Goal: Task Accomplishment & Management: Complete application form

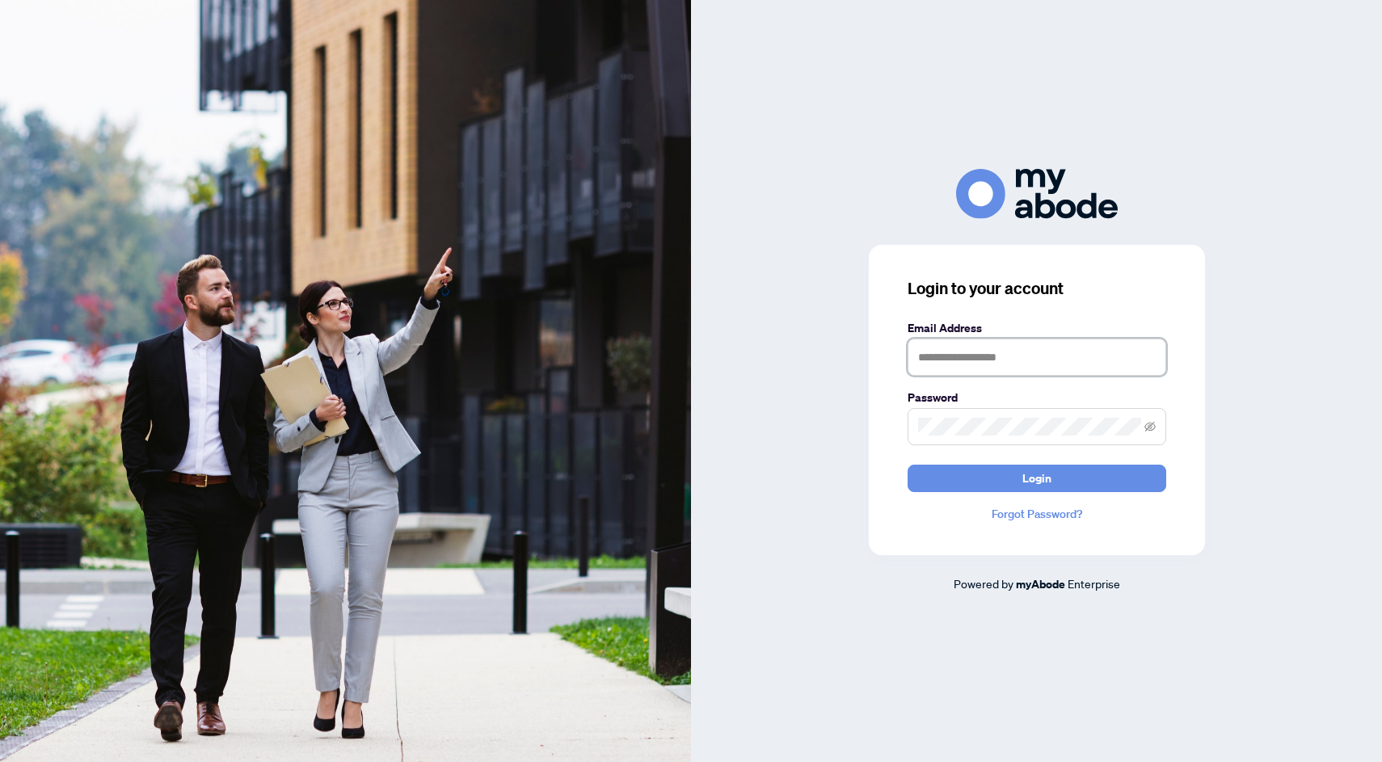
click at [987, 351] on input "text" at bounding box center [1036, 357] width 259 height 37
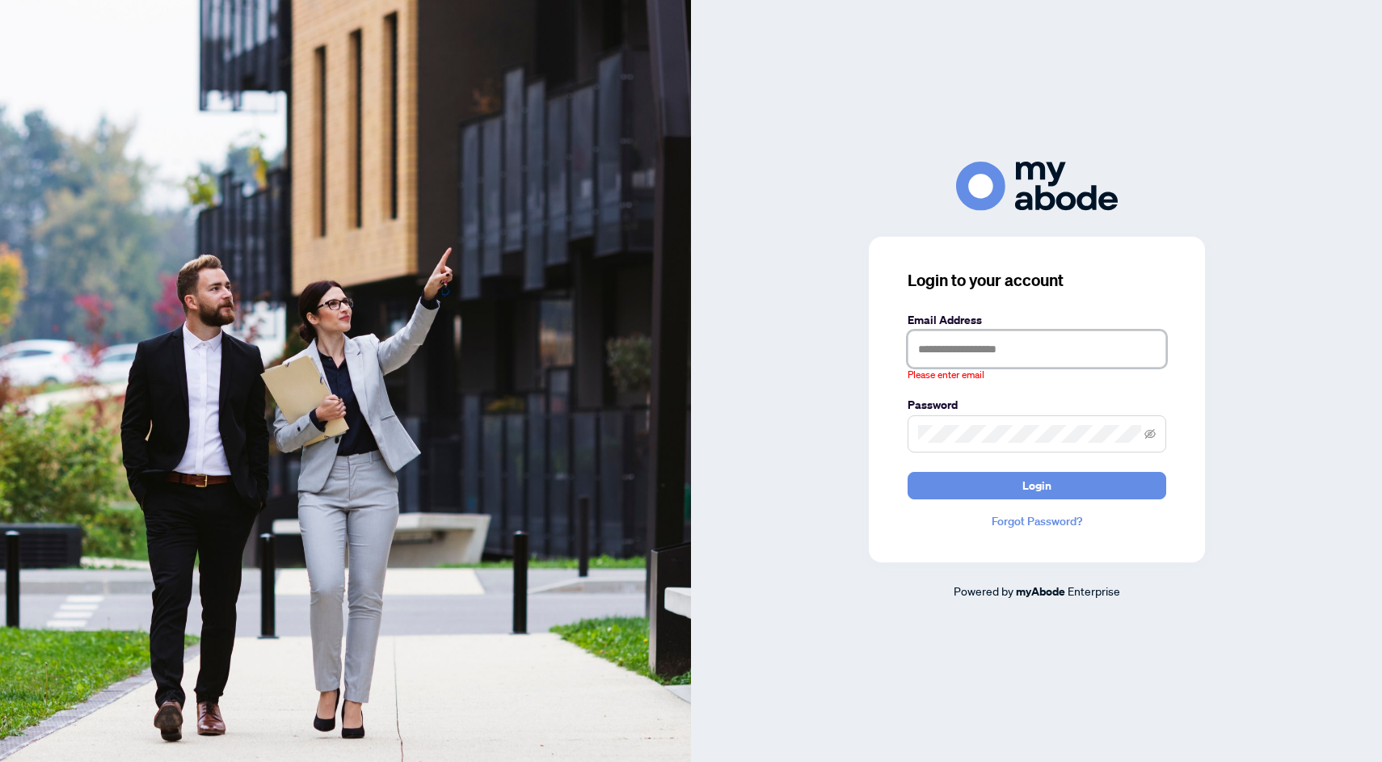
type input "**********"
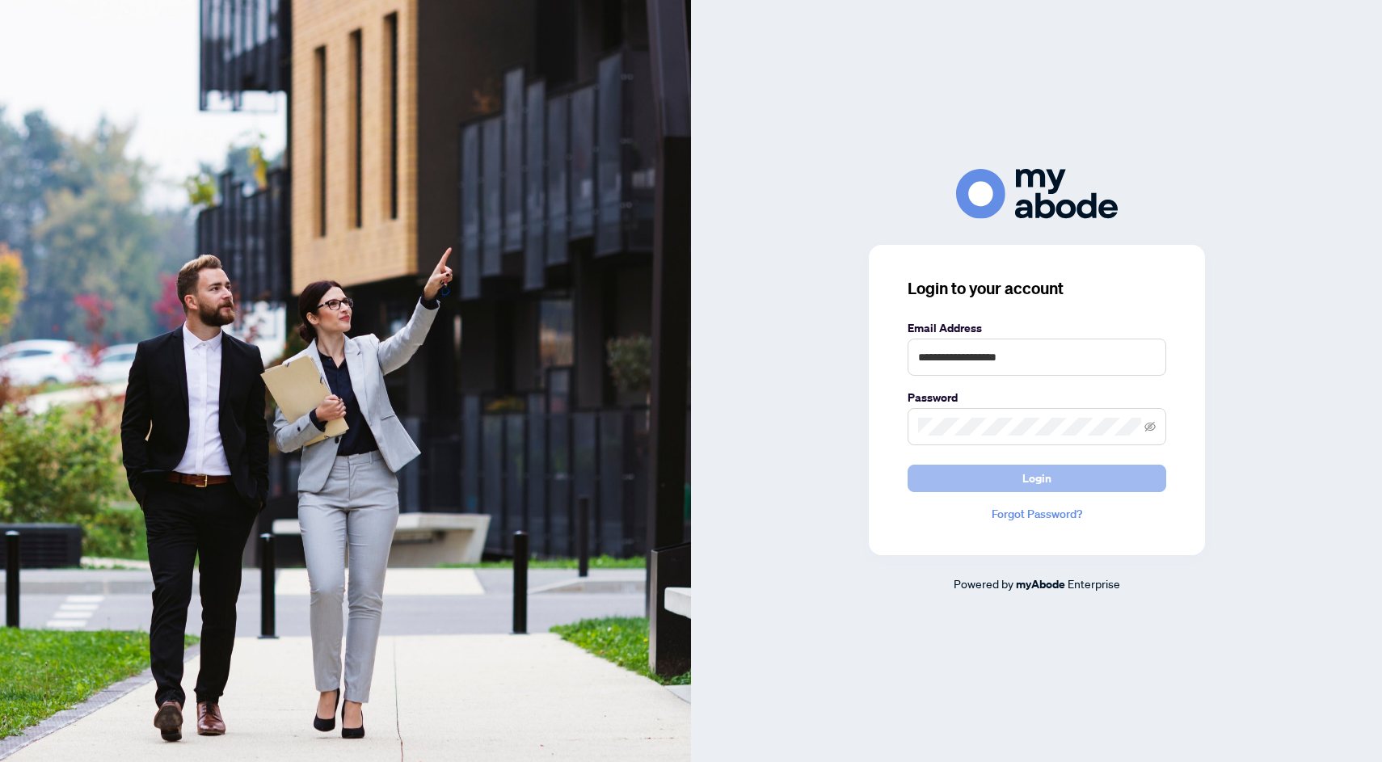
click at [1055, 490] on button "Login" at bounding box center [1036, 478] width 259 height 27
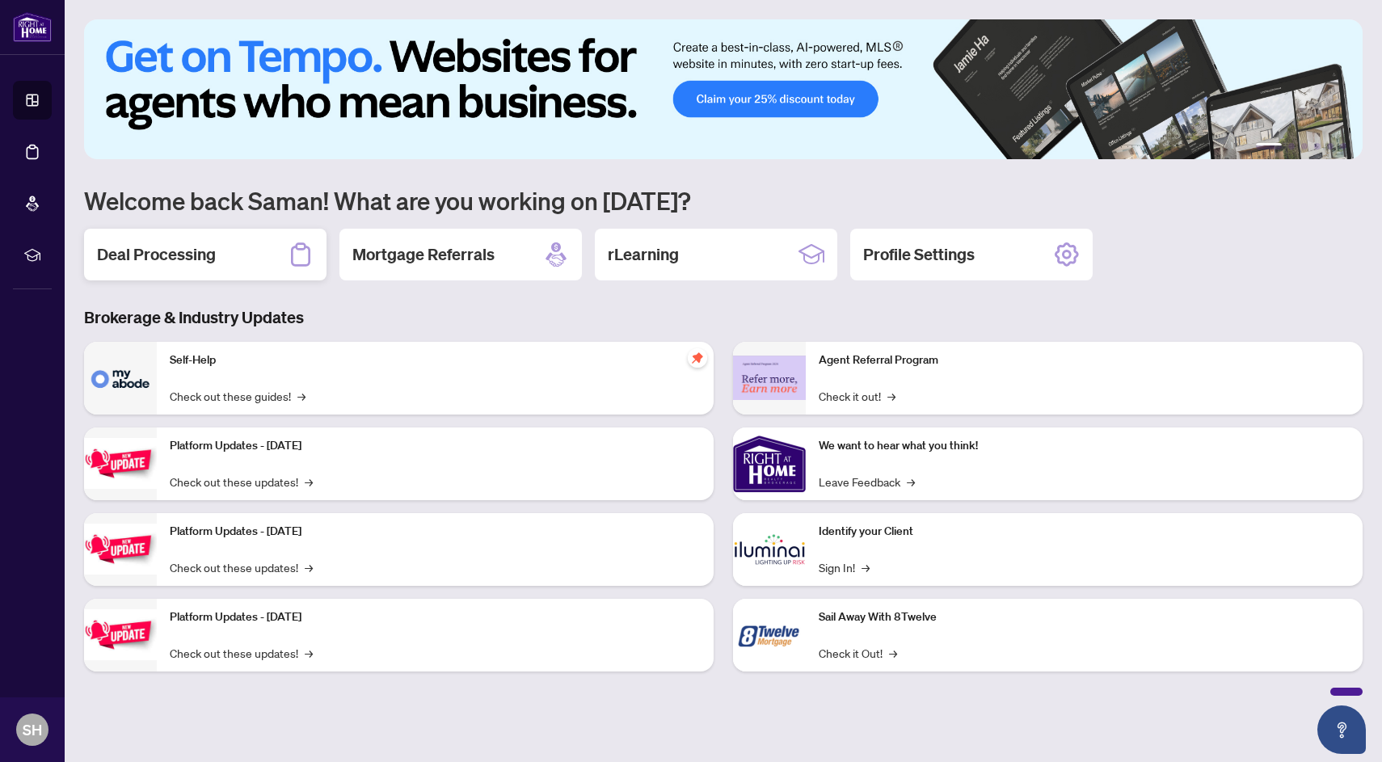
click at [209, 234] on div "Deal Processing" at bounding box center [205, 255] width 242 height 52
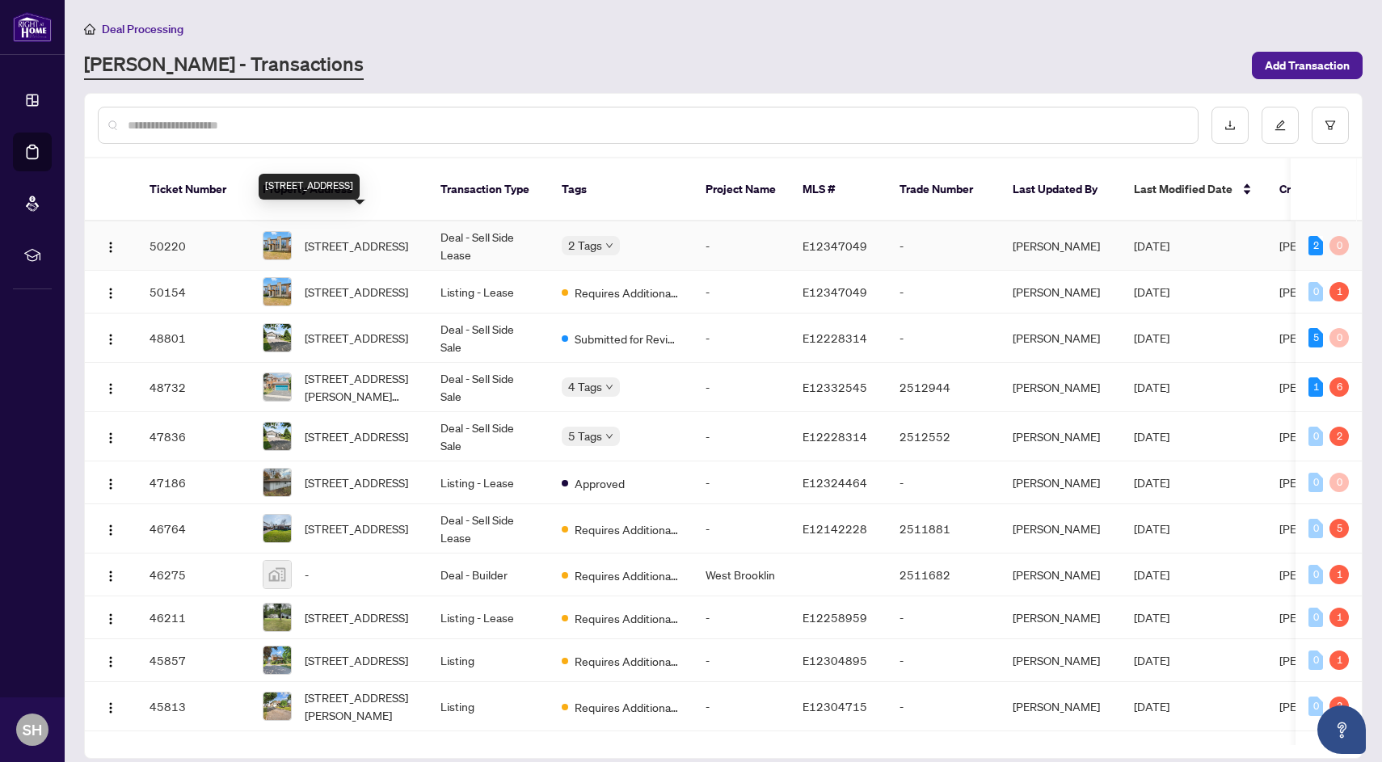
click at [366, 237] on span "108 Vanier St, Whitby, Ontario L1R 0N3, Canada" at bounding box center [356, 246] width 103 height 18
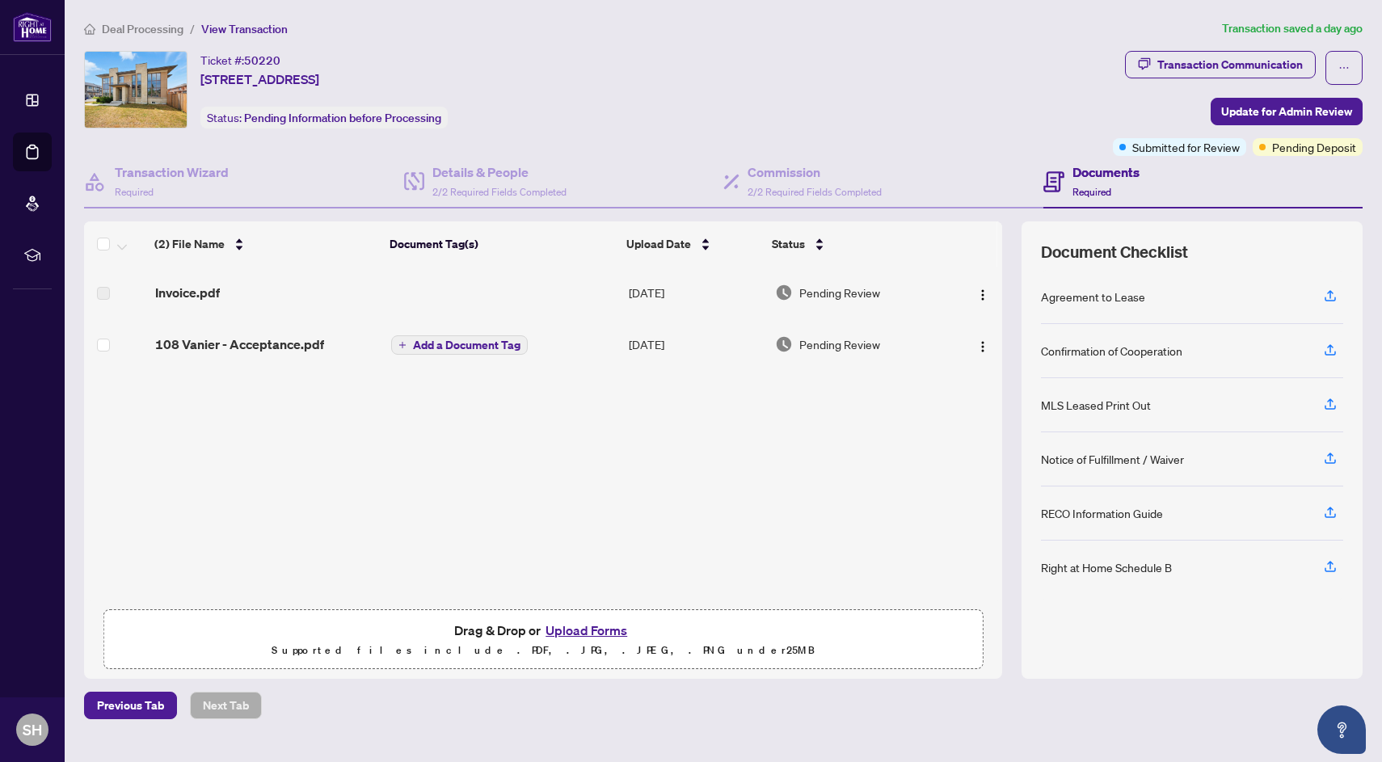
click at [1095, 186] on span "Required" at bounding box center [1091, 192] width 39 height 12
click at [604, 628] on button "Upload Forms" at bounding box center [586, 630] width 91 height 21
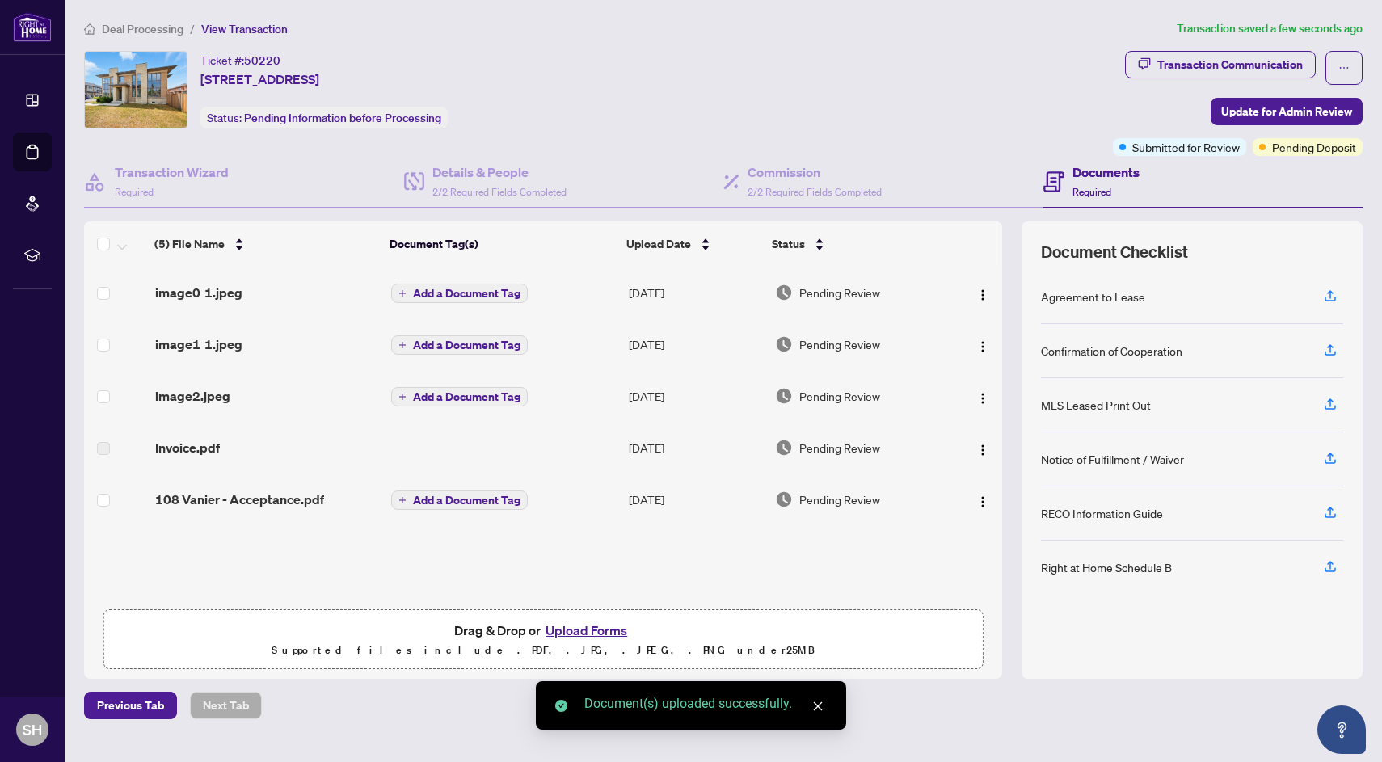
click at [469, 288] on span "Add a Document Tag" at bounding box center [466, 293] width 107 height 11
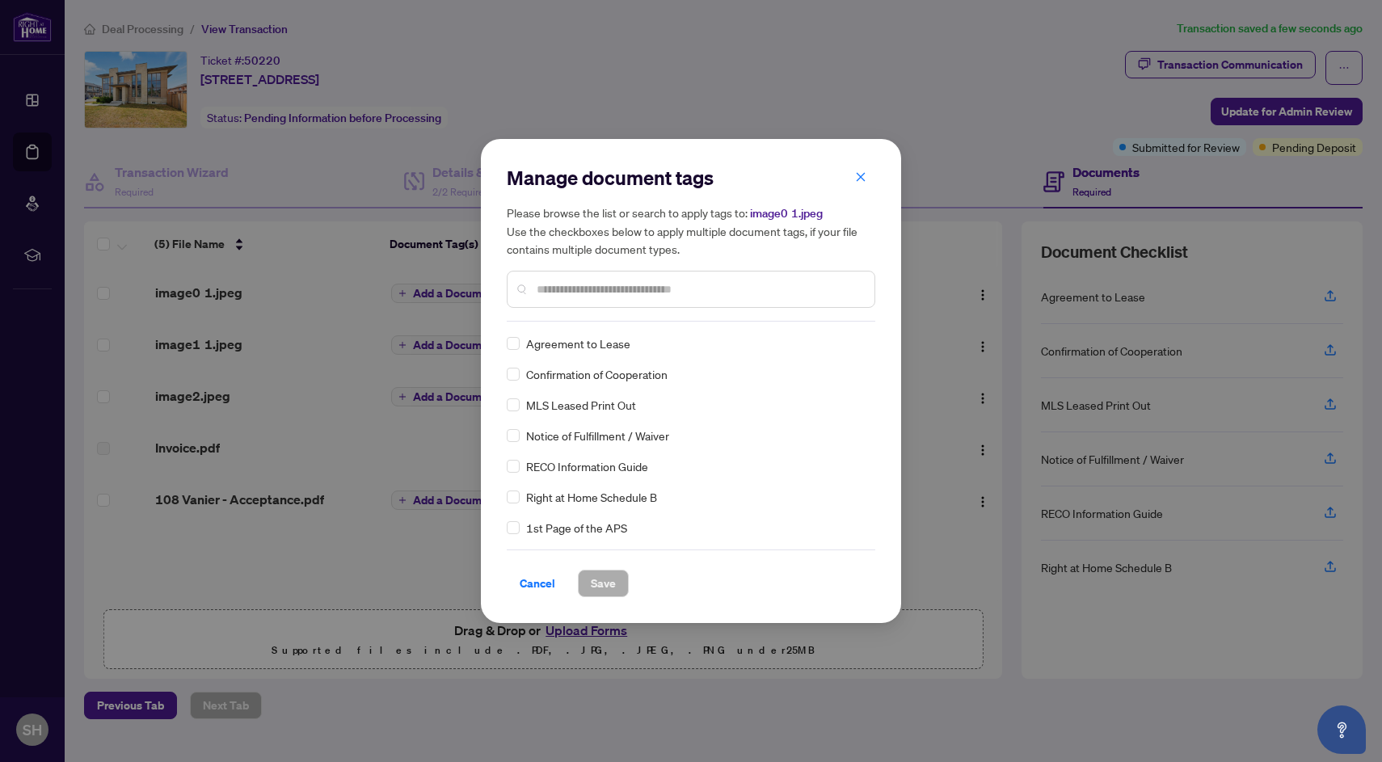
click at [579, 315] on div "Manage document tags Please browse the list or search to apply tags to: image0 …" at bounding box center [691, 243] width 368 height 157
click at [571, 290] on input "text" at bounding box center [699, 289] width 325 height 18
type input "*******"
click at [608, 581] on span "Save" at bounding box center [603, 583] width 25 height 26
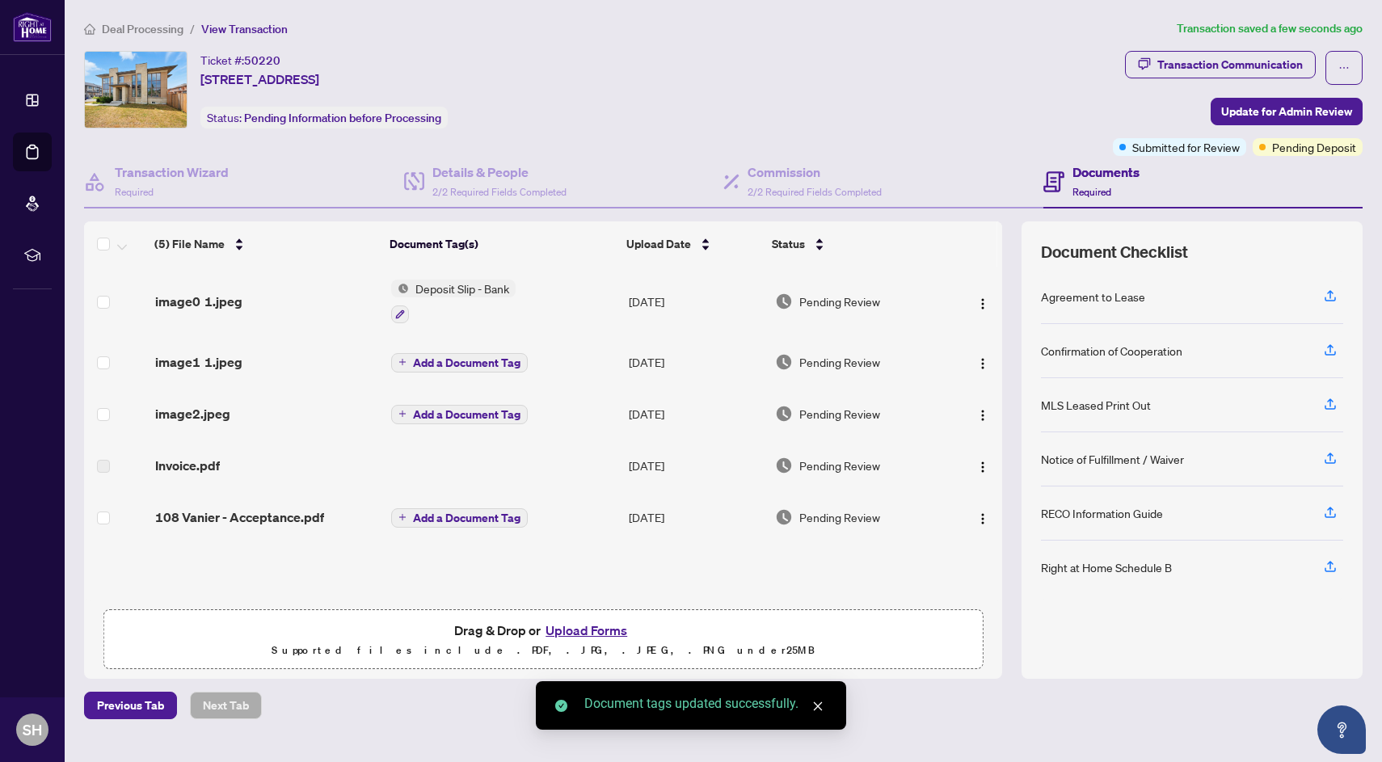
click at [436, 361] on span "Add a Document Tag" at bounding box center [466, 362] width 107 height 11
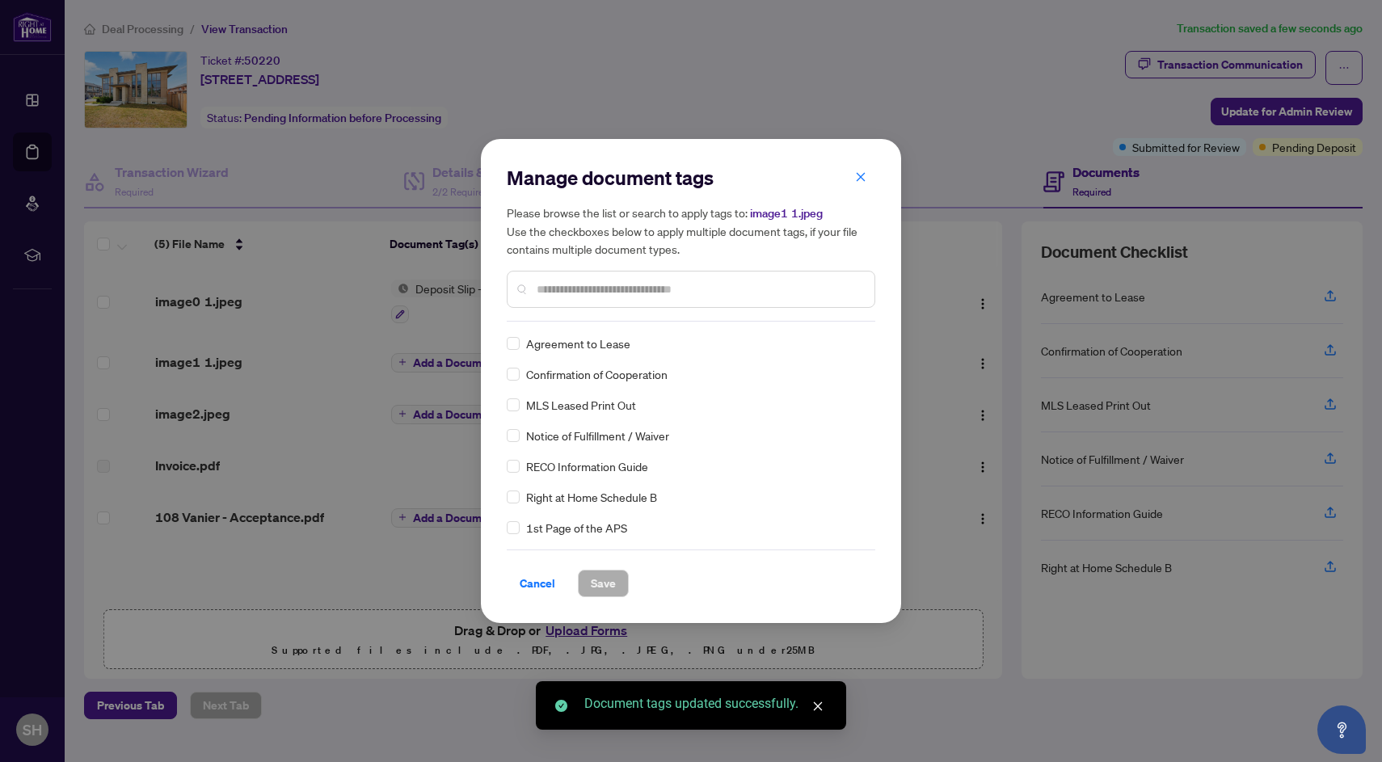
click at [569, 315] on div "Manage document tags Please browse the list or search to apply tags to: image1 …" at bounding box center [691, 243] width 368 height 157
click at [567, 288] on input "text" at bounding box center [699, 289] width 325 height 18
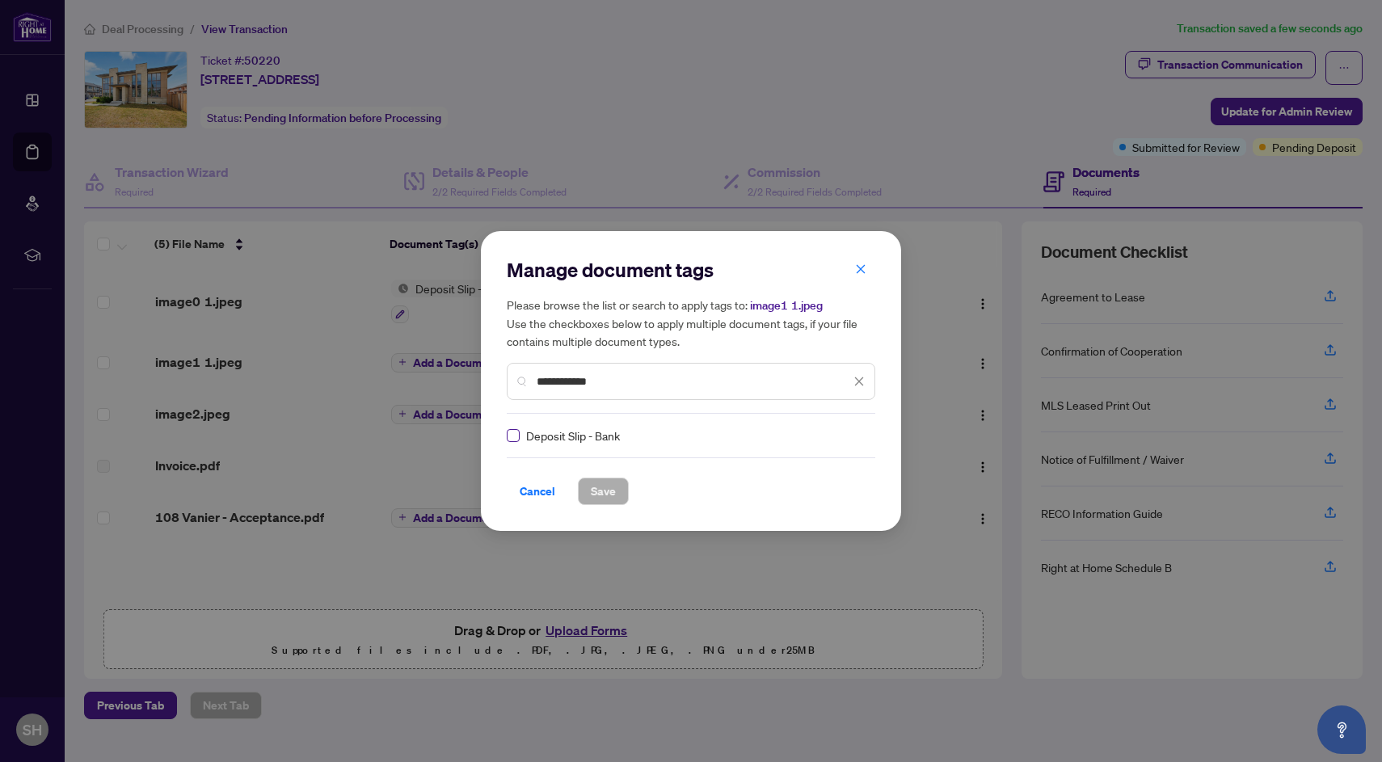
type input "**********"
click at [623, 492] on button "Save" at bounding box center [603, 491] width 51 height 27
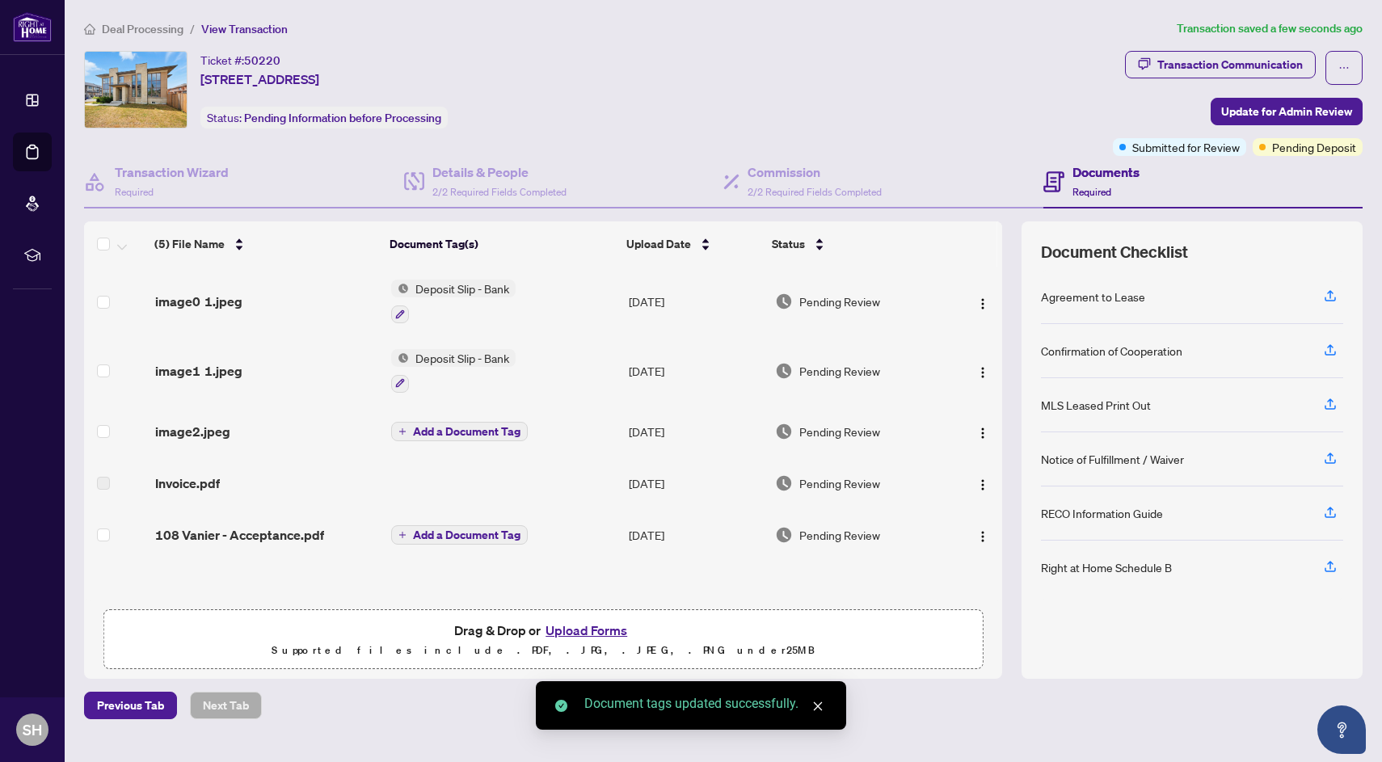
click at [436, 429] on span "Add a Document Tag" at bounding box center [466, 431] width 107 height 11
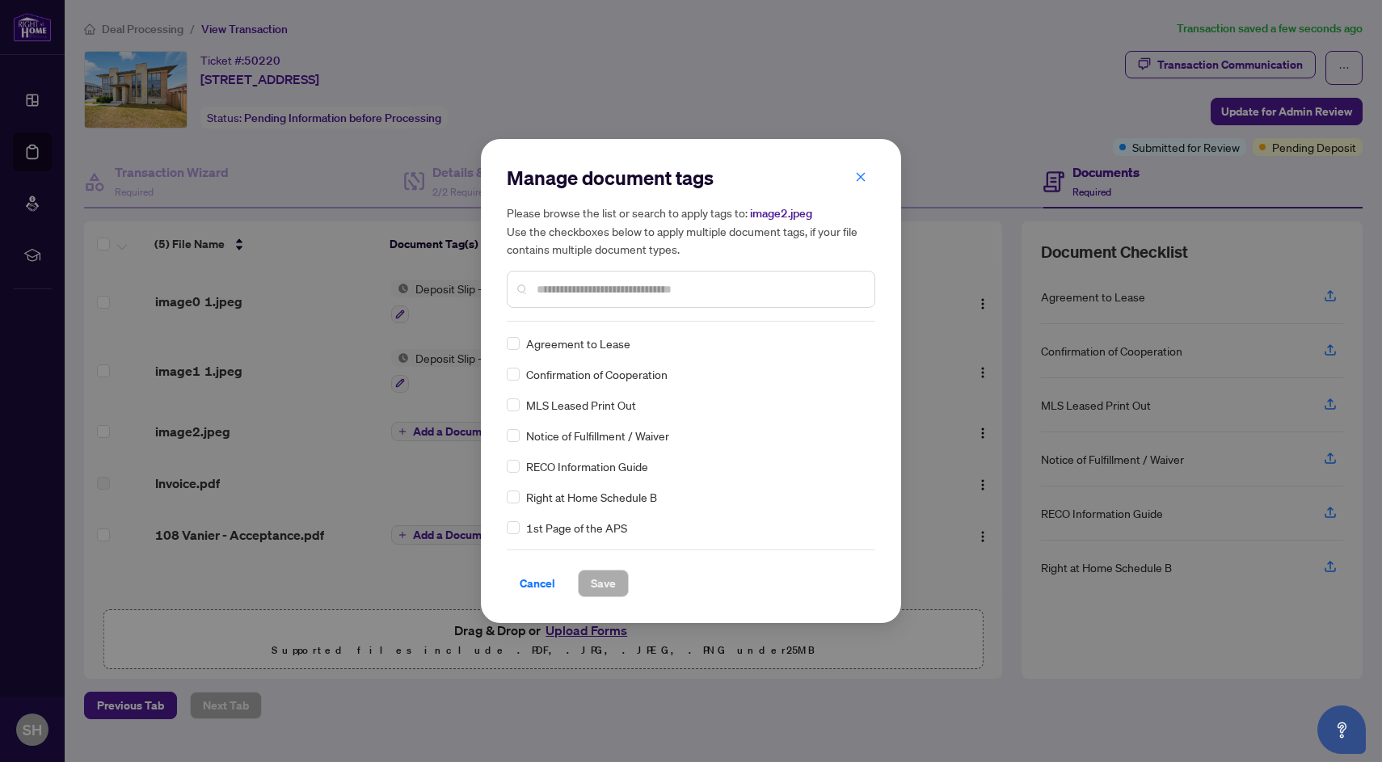
click at [603, 318] on div "Manage document tags Please browse the list or search to apply tags to: image2.…" at bounding box center [691, 243] width 368 height 157
click at [603, 300] on div at bounding box center [691, 289] width 368 height 37
click at [603, 290] on input "text" at bounding box center [699, 289] width 325 height 18
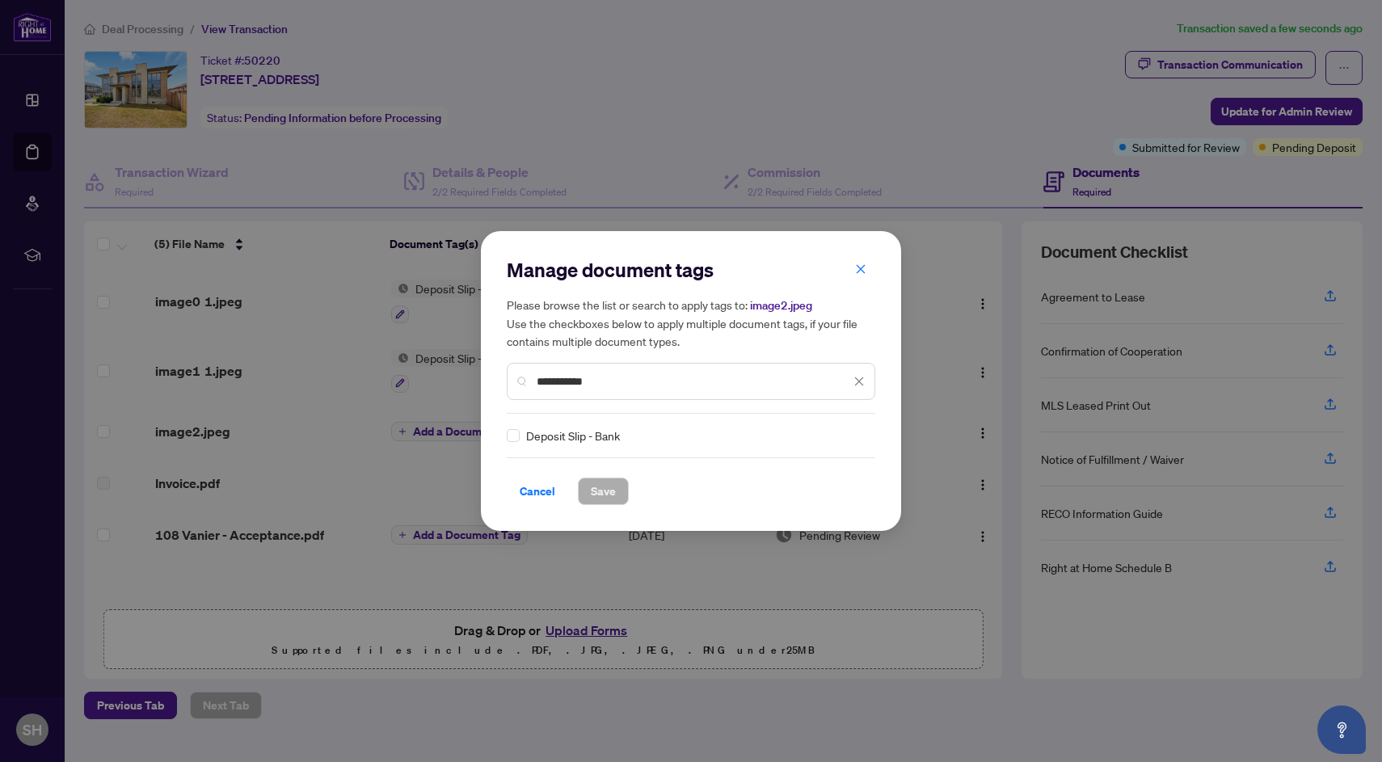
type input "**********"
click at [608, 487] on span "Save" at bounding box center [603, 491] width 25 height 26
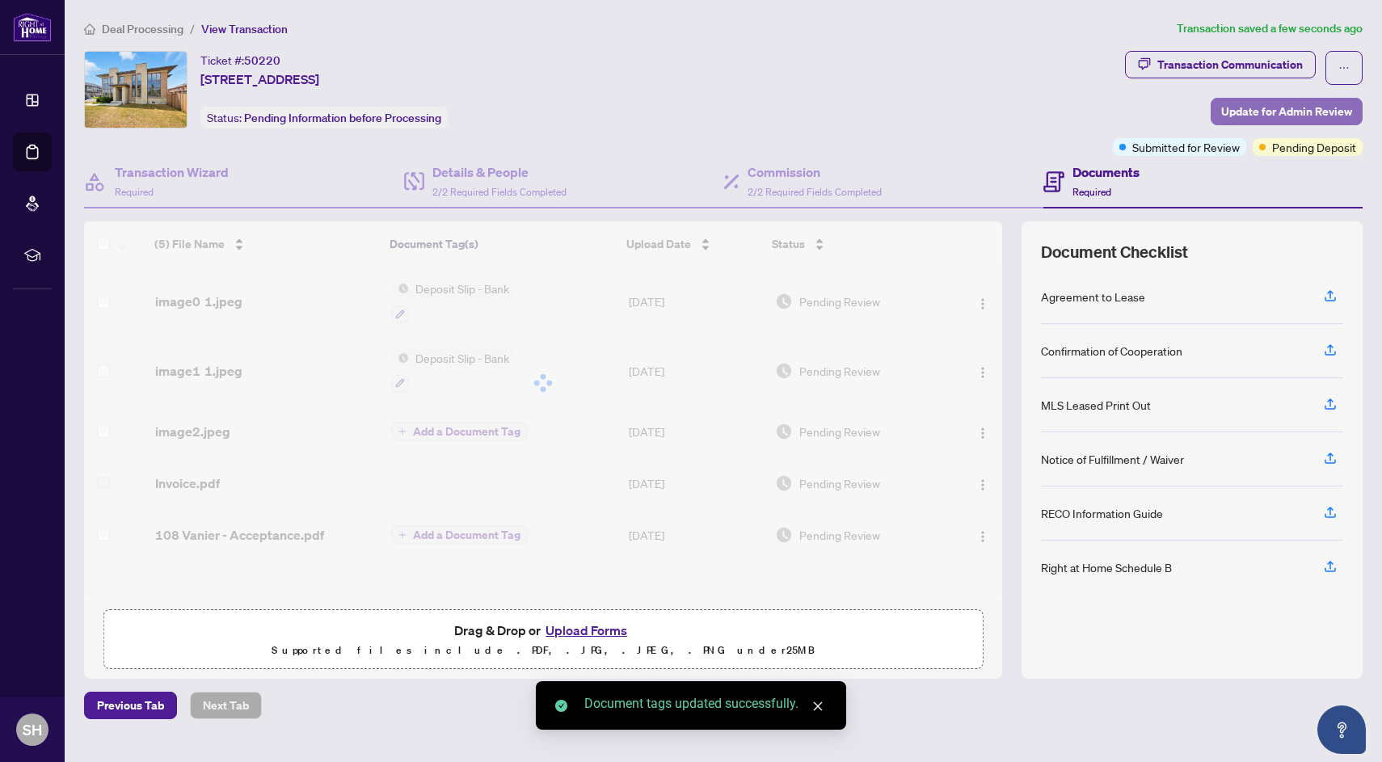
click at [1282, 114] on span "Update for Admin Review" at bounding box center [1286, 112] width 131 height 26
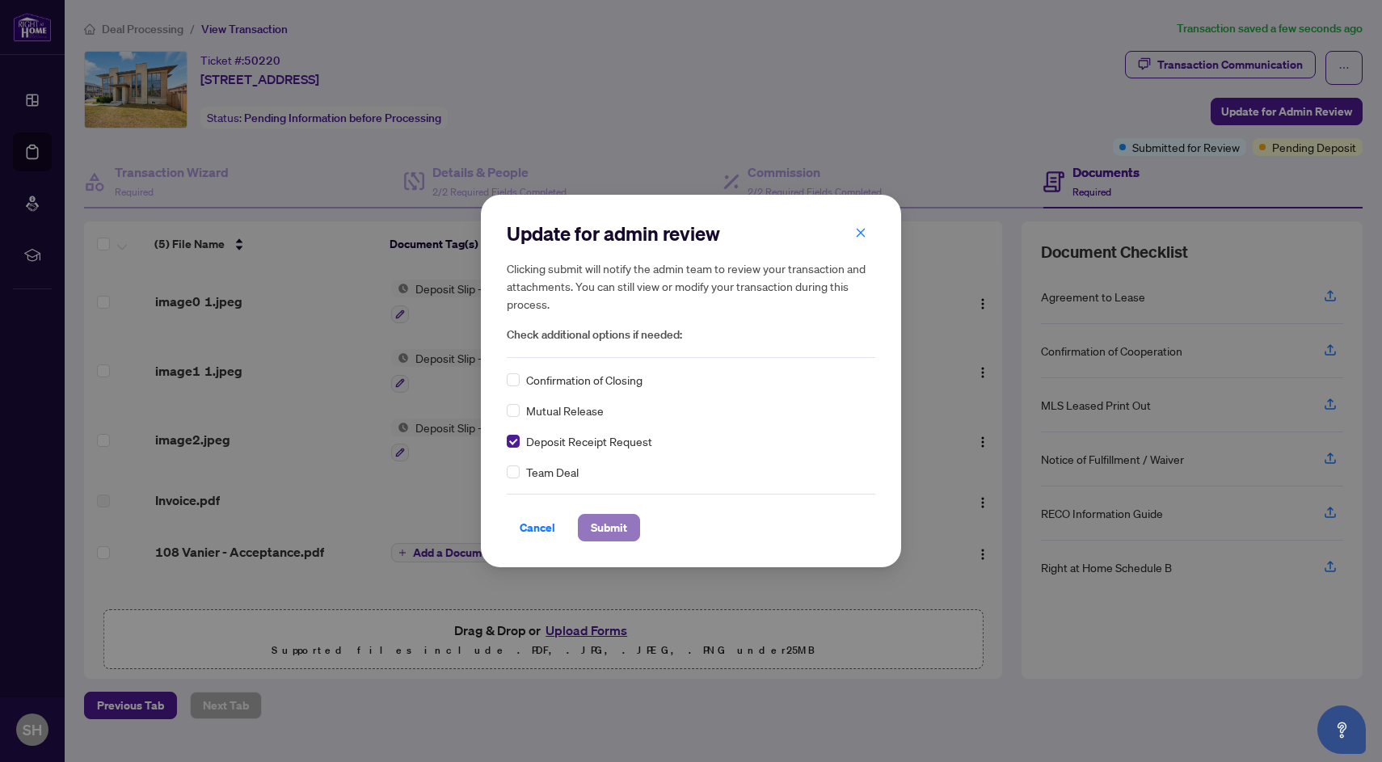
click at [609, 529] on span "Submit" at bounding box center [609, 528] width 36 height 26
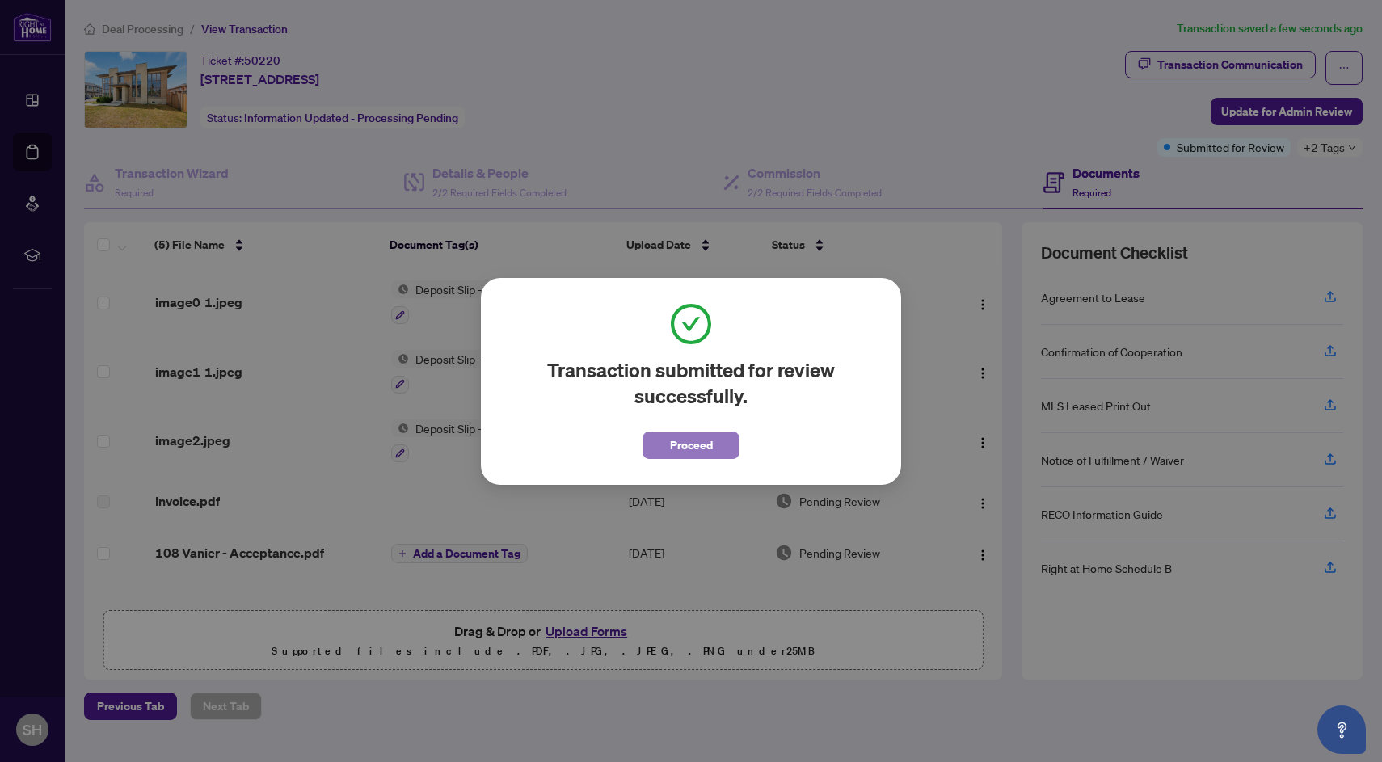
click at [678, 444] on span "Proceed" at bounding box center [691, 445] width 43 height 26
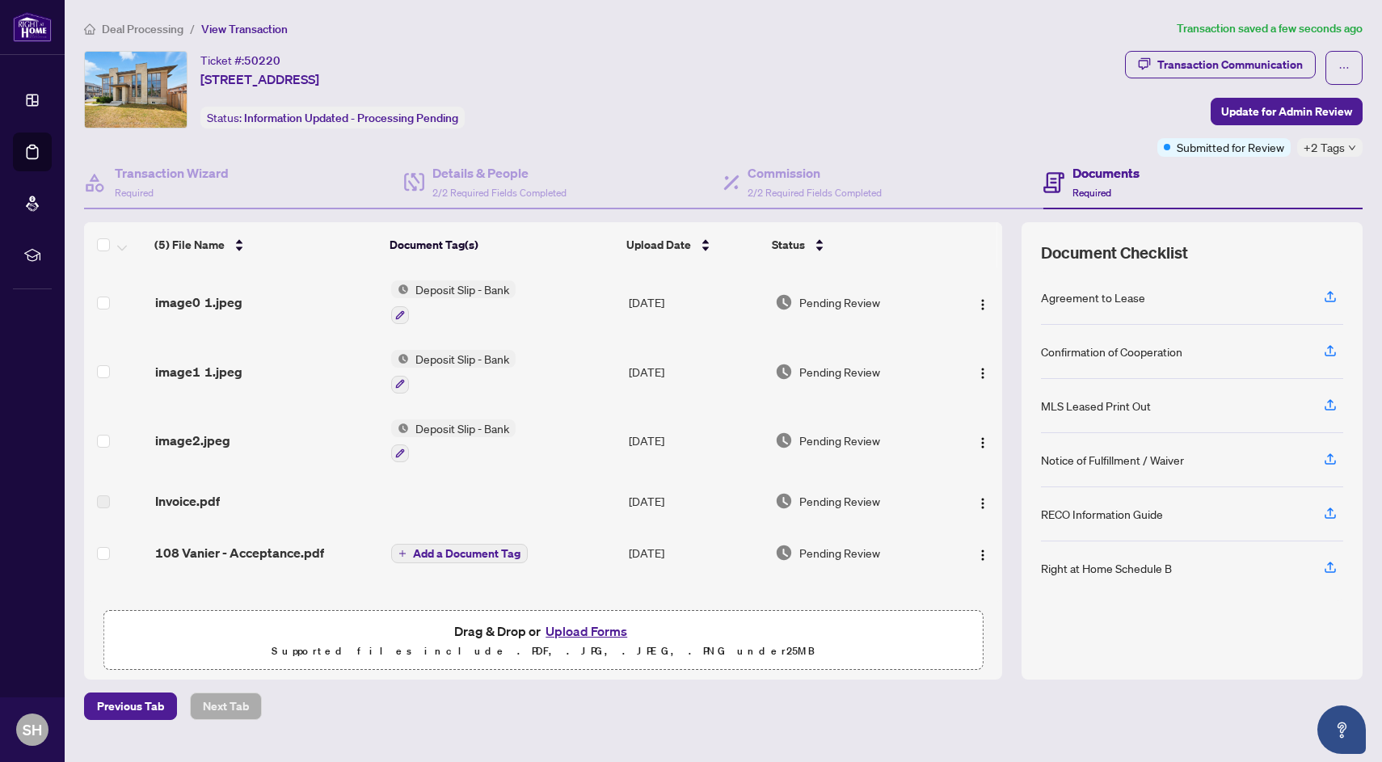
click at [269, 54] on span "50220" at bounding box center [262, 60] width 36 height 15
copy span "50220"
